Goal: Transaction & Acquisition: Download file/media

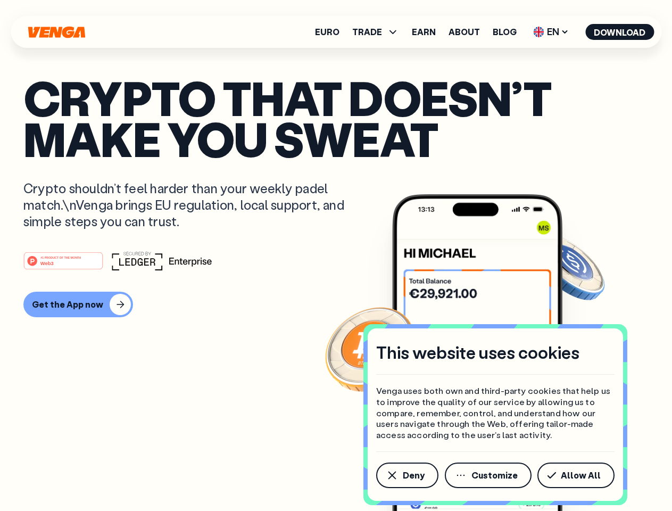
click at [336, 255] on div "#1 PRODUCT OF THE MONTH Web3" at bounding box center [335, 260] width 625 height 19
click at [406, 475] on span "Deny" at bounding box center [414, 475] width 22 height 9
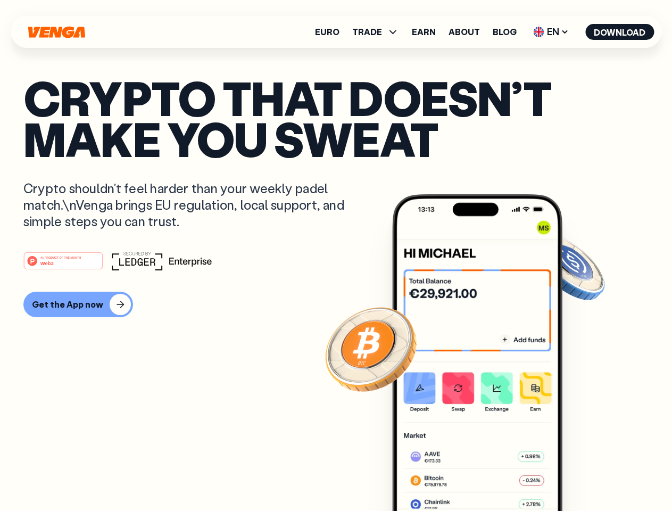
click at [489, 475] on img at bounding box center [477, 372] width 170 height 356
click at [578, 475] on article "Crypto that doesn’t make you sweat Crypto shouldn’t feel harder than your weekl…" at bounding box center [335, 276] width 625 height 399
click at [379, 32] on span "TRADE" at bounding box center [367, 32] width 30 height 9
click at [551, 32] on span "EN" at bounding box center [550, 31] width 43 height 17
click at [620, 32] on button "Download" at bounding box center [619, 32] width 69 height 16
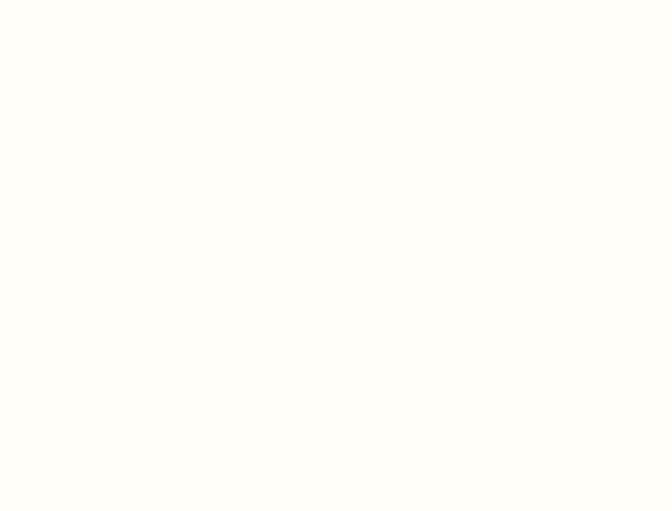
click at [336, 0] on html "This website uses cookies Venga uses both own and third-party cookies that help…" at bounding box center [336, 0] width 672 height 0
click at [77, 0] on html "This website uses cookies Venga uses both own and third-party cookies that help…" at bounding box center [336, 0] width 672 height 0
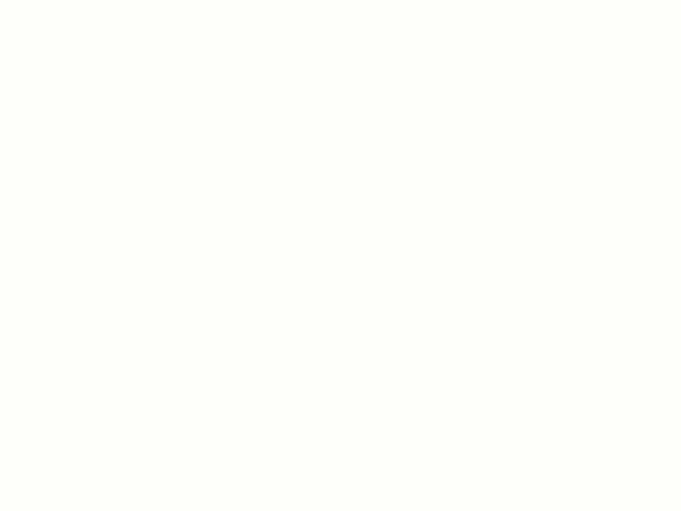
click at [65, 0] on html "This website uses cookies Venga uses both own and third-party cookies that help…" at bounding box center [340, 0] width 681 height 0
